Goal: Information Seeking & Learning: Learn about a topic

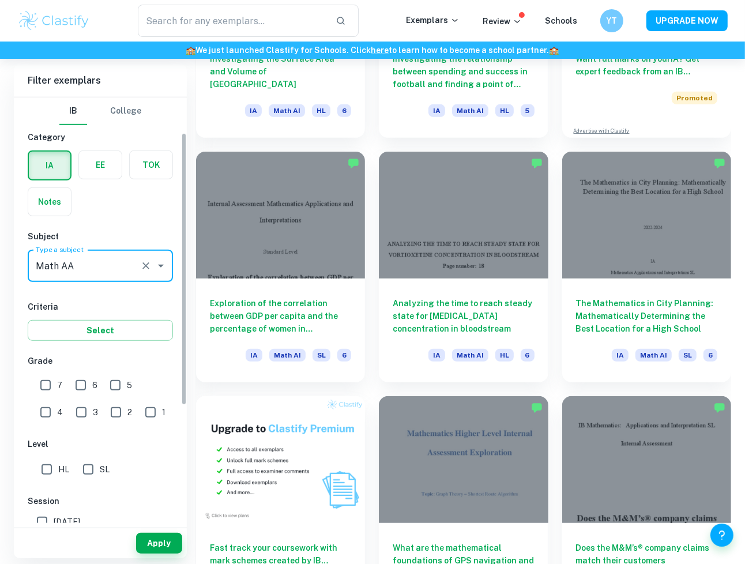
scroll to position [55, 0]
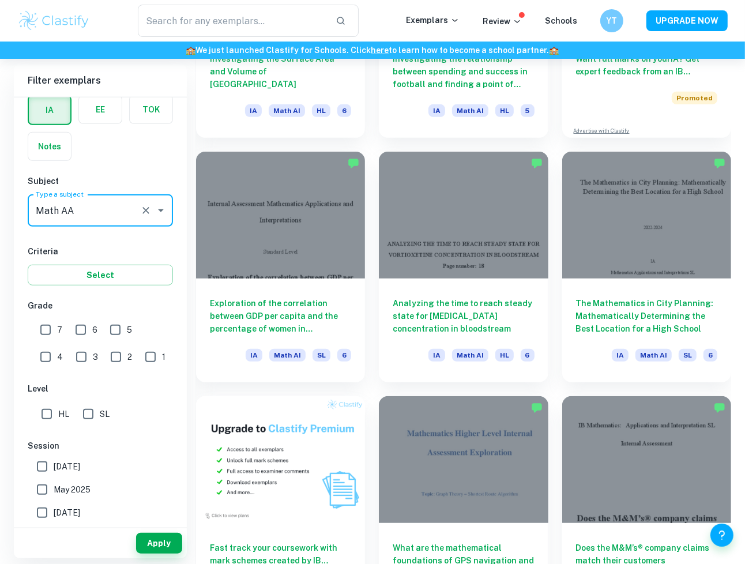
click at [48, 323] on input "7" at bounding box center [45, 329] width 23 height 23
checkbox input "true"
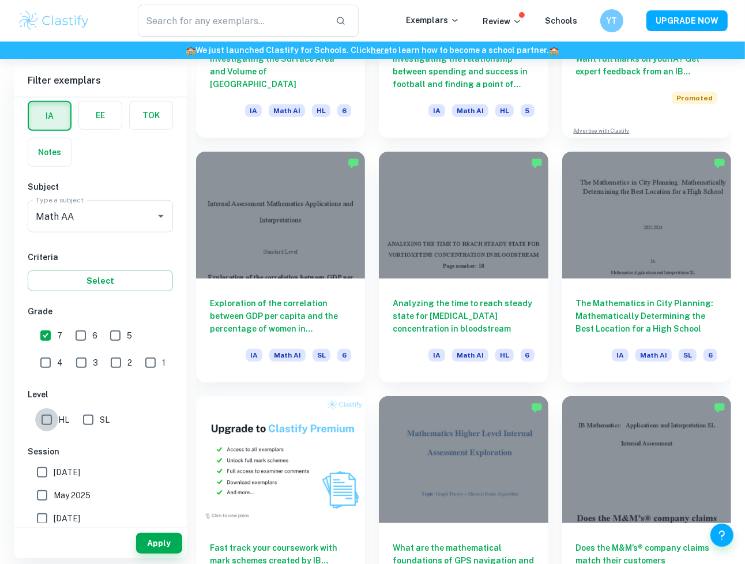
click at [45, 409] on input "HL" at bounding box center [46, 419] width 23 height 23
checkbox input "true"
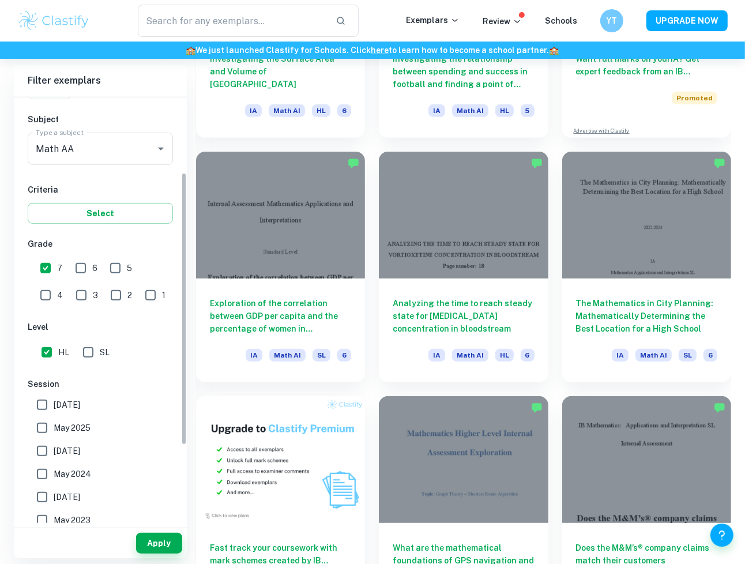
scroll to position [0, 0]
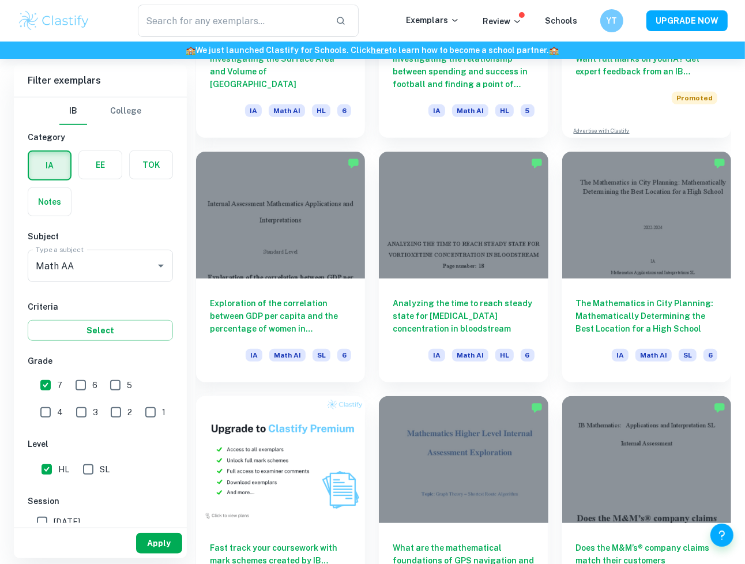
click at [165, 542] on button "Apply" at bounding box center [159, 543] width 46 height 21
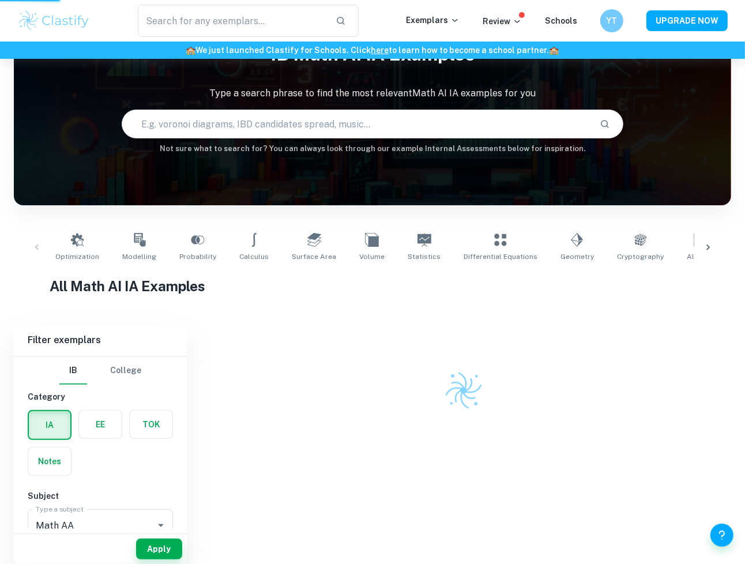
scroll to position [59, 0]
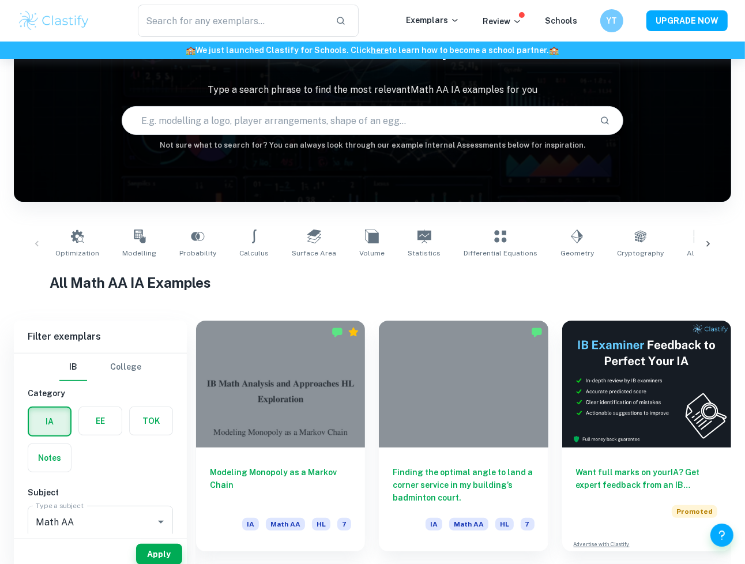
scroll to position [101, 0]
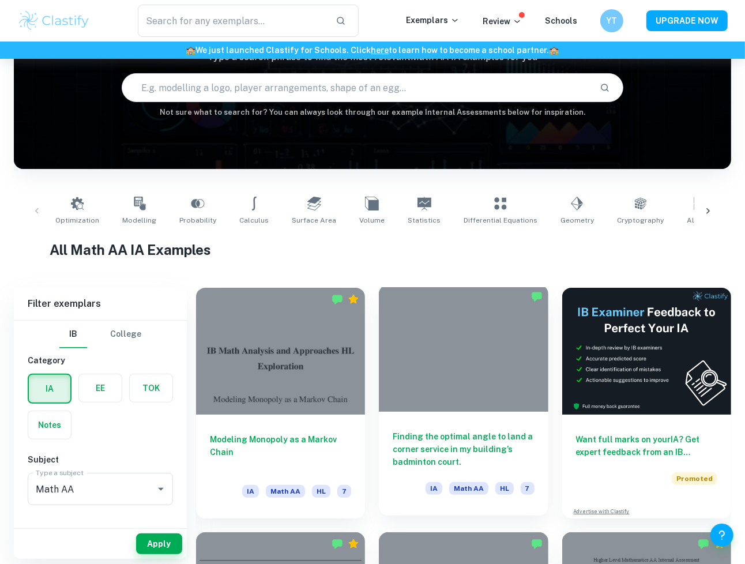
click at [465, 446] on h6 "Finding the optimal angle to land a corner service in my building’s badminton c…" at bounding box center [463, 449] width 141 height 38
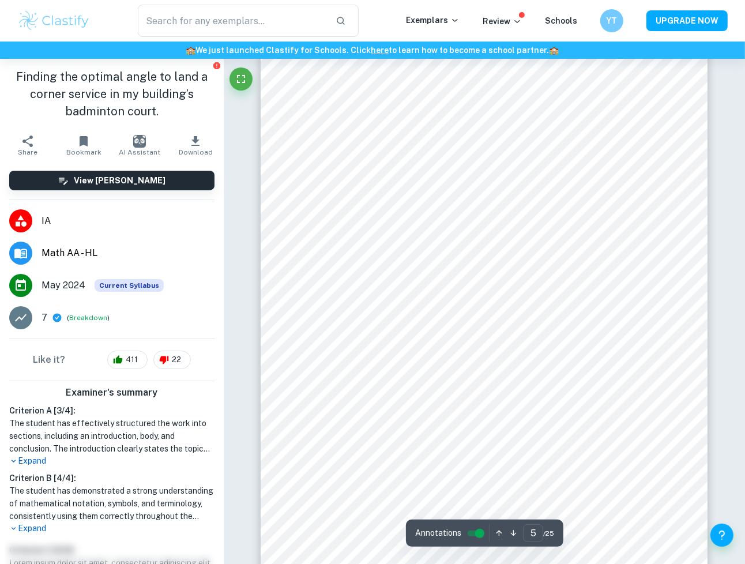
scroll to position [2816, 0]
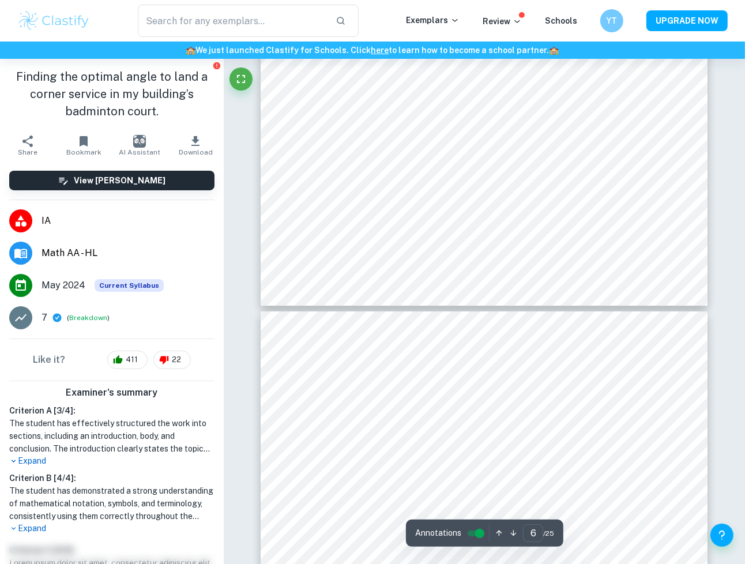
type input "5"
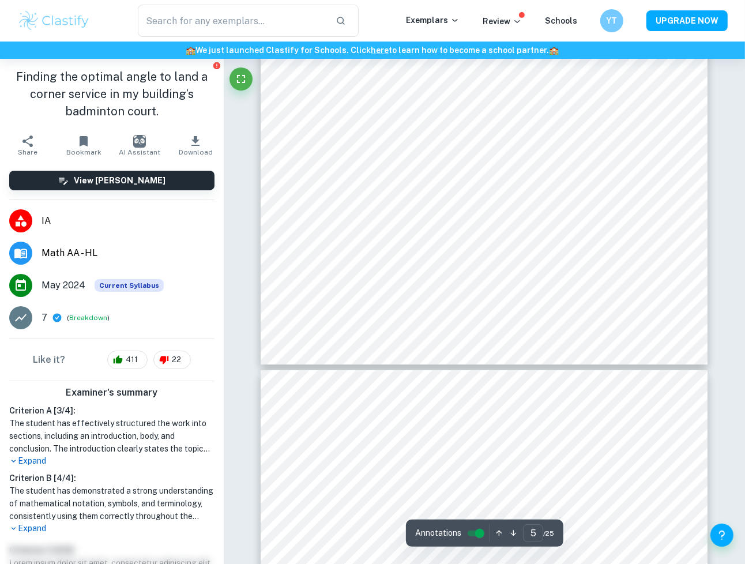
scroll to position [2976, 0]
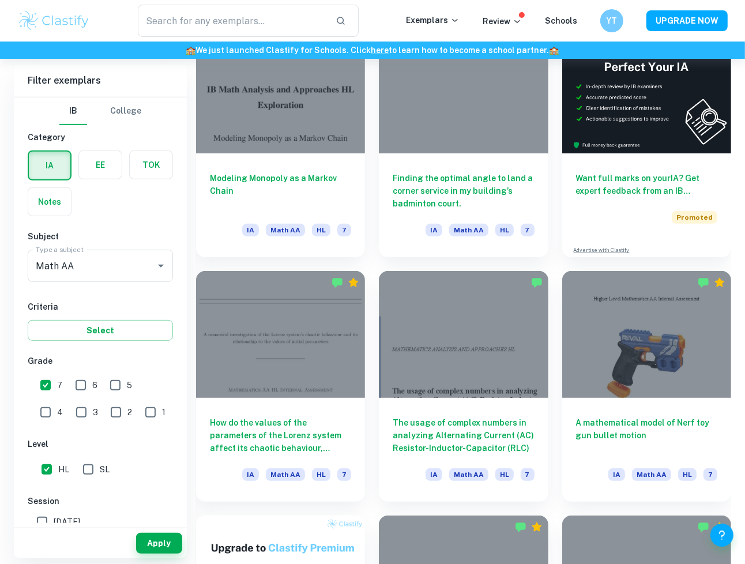
scroll to position [364, 0]
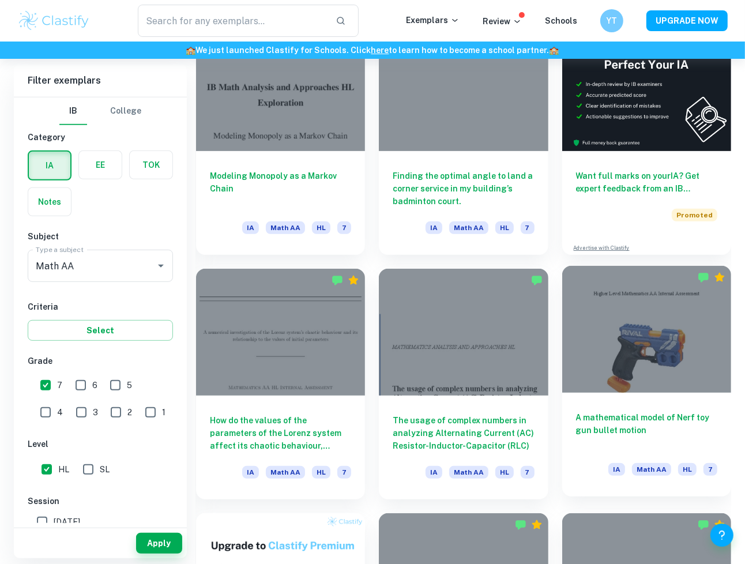
click at [586, 426] on h6 "A mathematical model of Nerf toy gun bullet motion" at bounding box center [646, 430] width 141 height 38
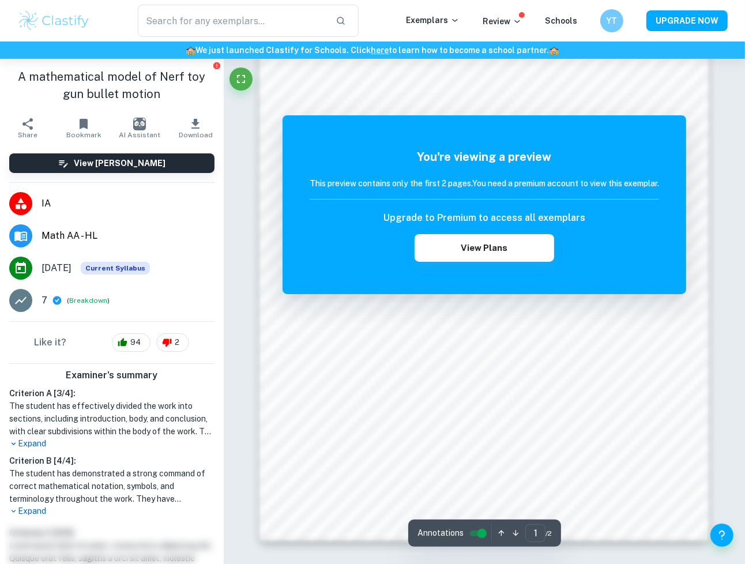
scroll to position [856, 0]
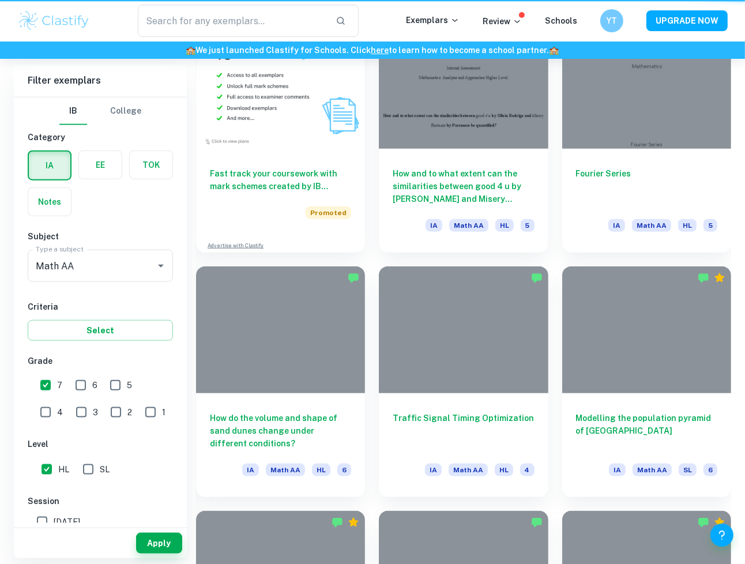
scroll to position [364, 0]
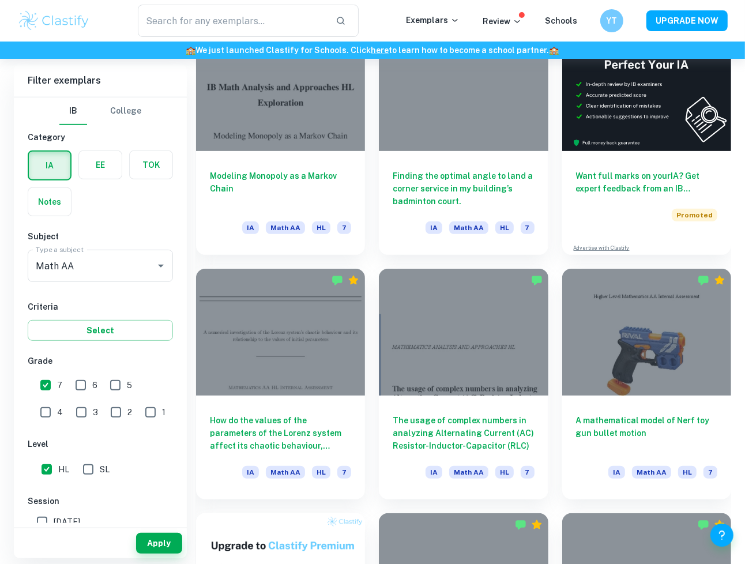
click at [367, 322] on div "The usage of complex numbers in analyzing Alternating Current (AC) Resistor-Ind…" at bounding box center [456, 377] width 183 height 244
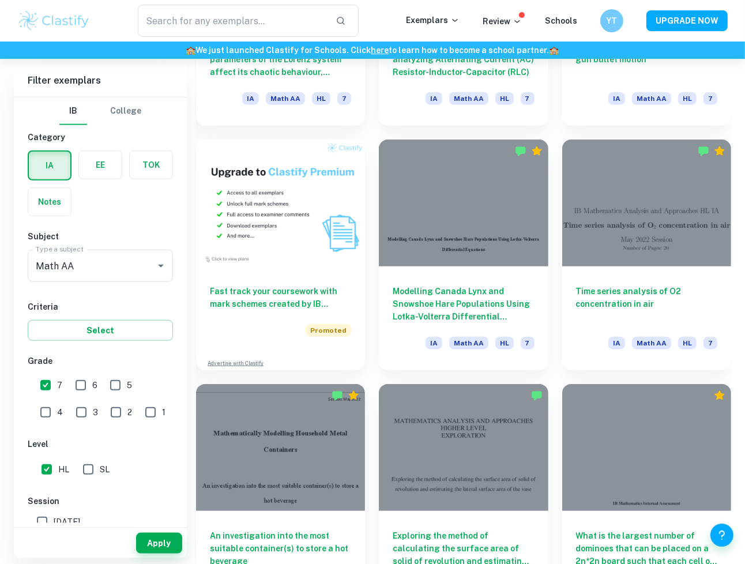
scroll to position [759, 0]
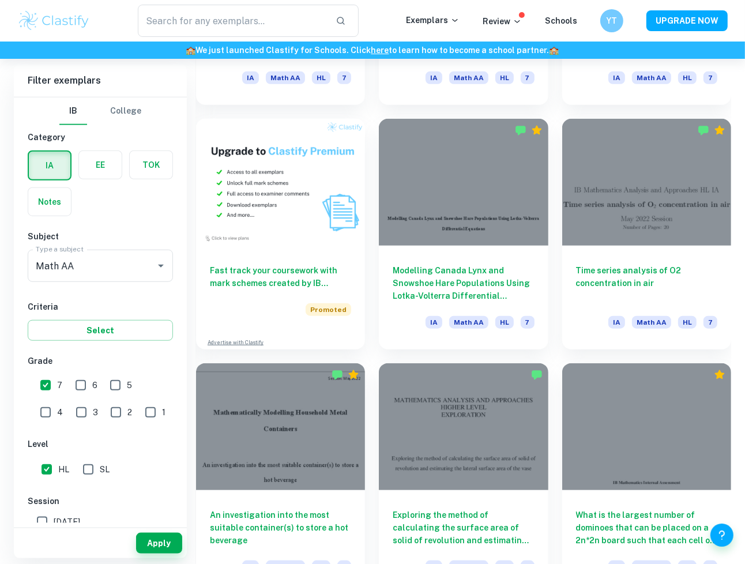
click at [369, 285] on div "Modelling Canada Lynx and Snowshoe Hare Populations Using Lotka-Volterra Differ…" at bounding box center [456, 227] width 183 height 244
click at [369, 291] on div "Modelling Canada Lynx and Snowshoe Hare Populations Using Lotka-Volterra Differ…" at bounding box center [456, 227] width 183 height 244
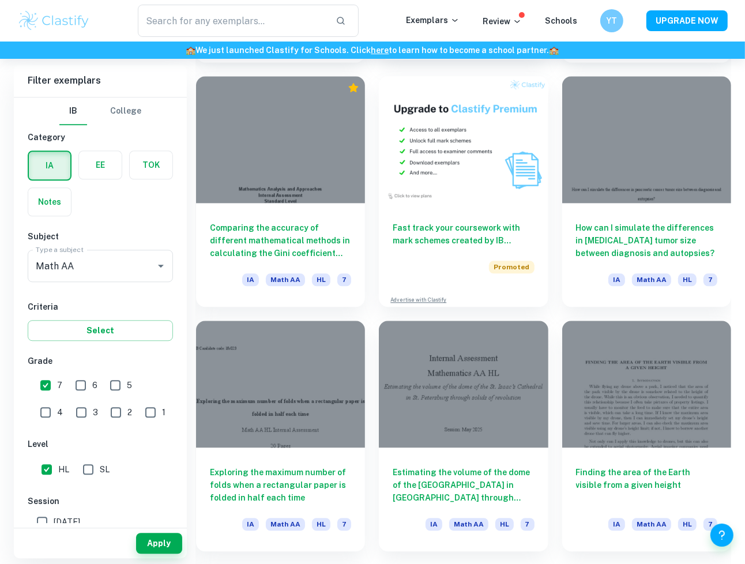
scroll to position [2030, 0]
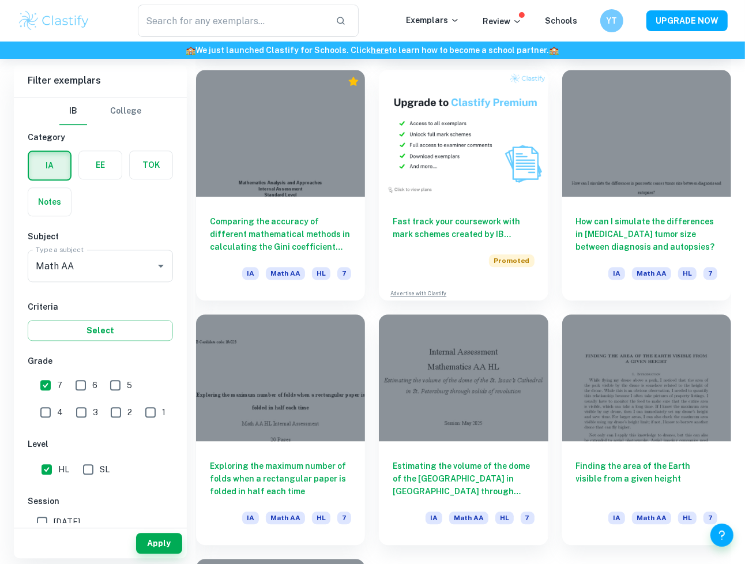
click at [370, 306] on div "Estimating the volume of the dome of the [GEOGRAPHIC_DATA] in [GEOGRAPHIC_DATA]…" at bounding box center [456, 422] width 183 height 244
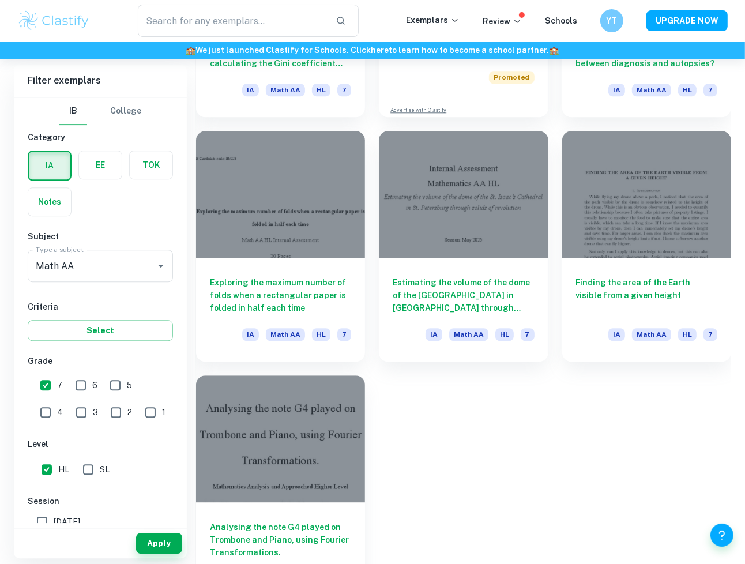
scroll to position [2253, 0]
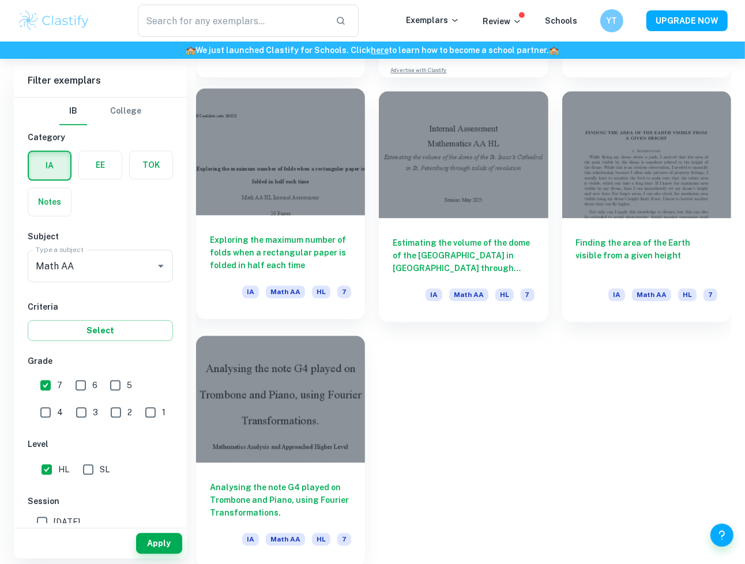
click at [296, 254] on h6 "Exploring the maximum number of folds when a rectangular paper is folded in hal…" at bounding box center [280, 253] width 141 height 38
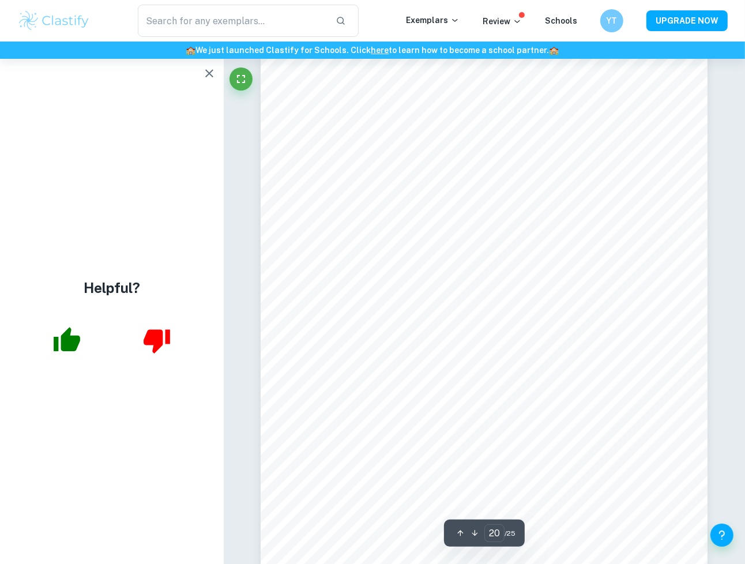
scroll to position [12457, 0]
type input "22"
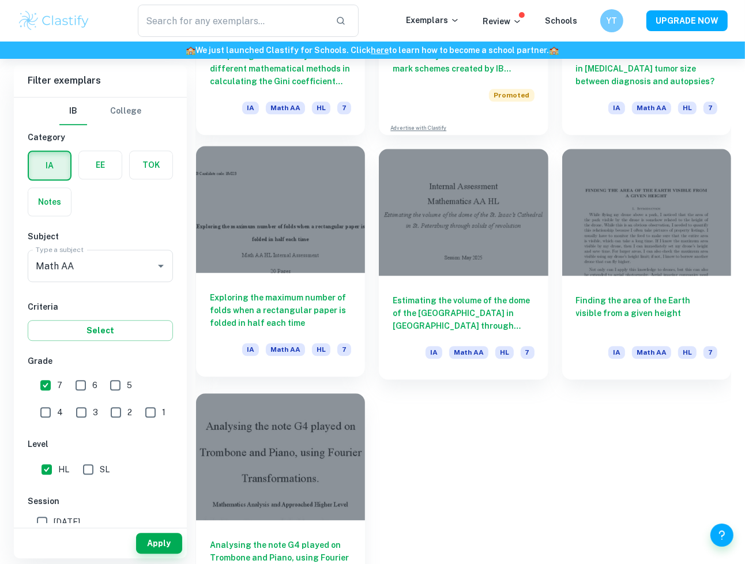
scroll to position [2195, 0]
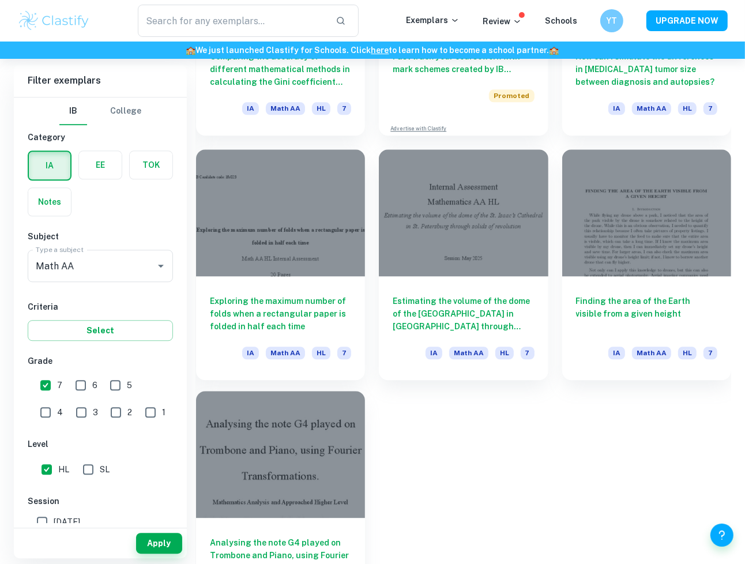
click at [290, 439] on div at bounding box center [280, 454] width 169 height 127
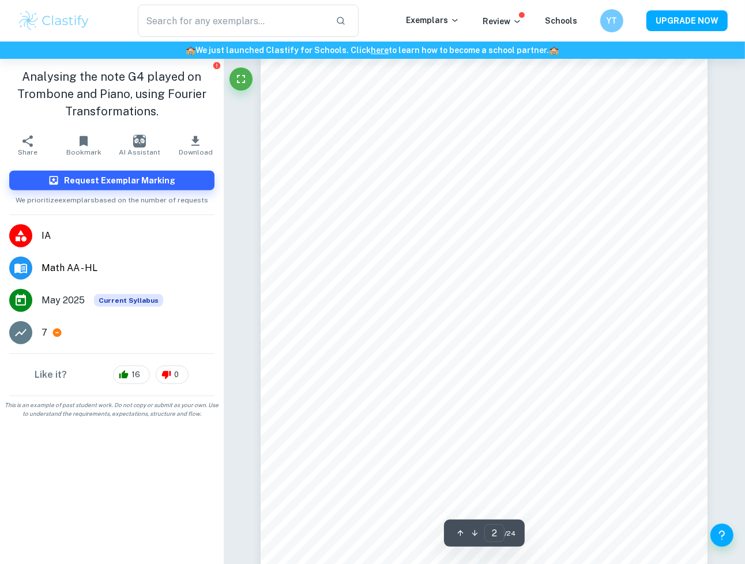
scroll to position [742, 0]
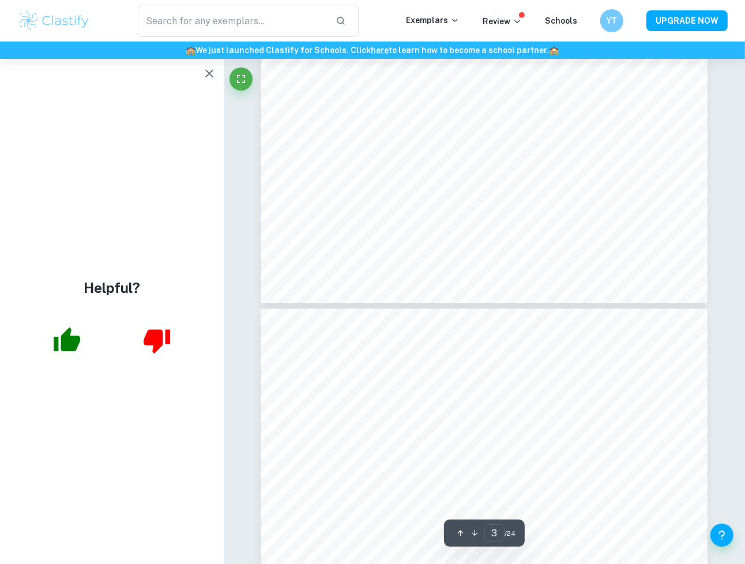
type input "4"
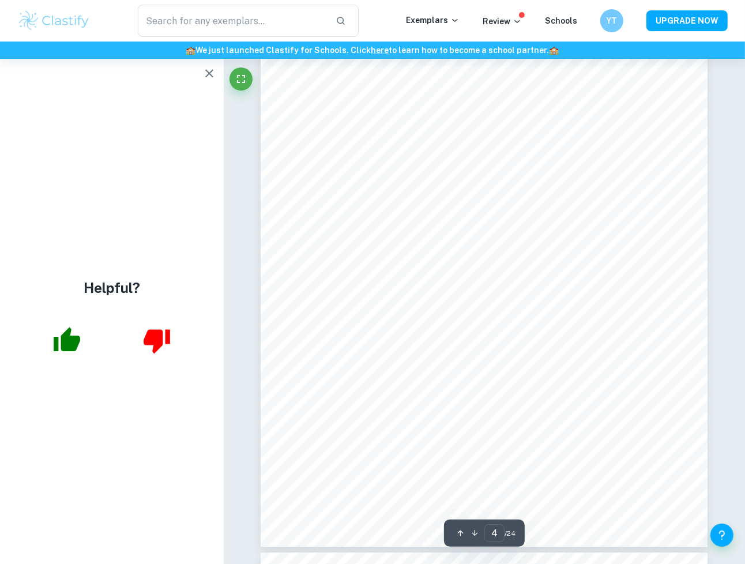
scroll to position [2215, 0]
